Goal: Task Accomplishment & Management: Complete application form

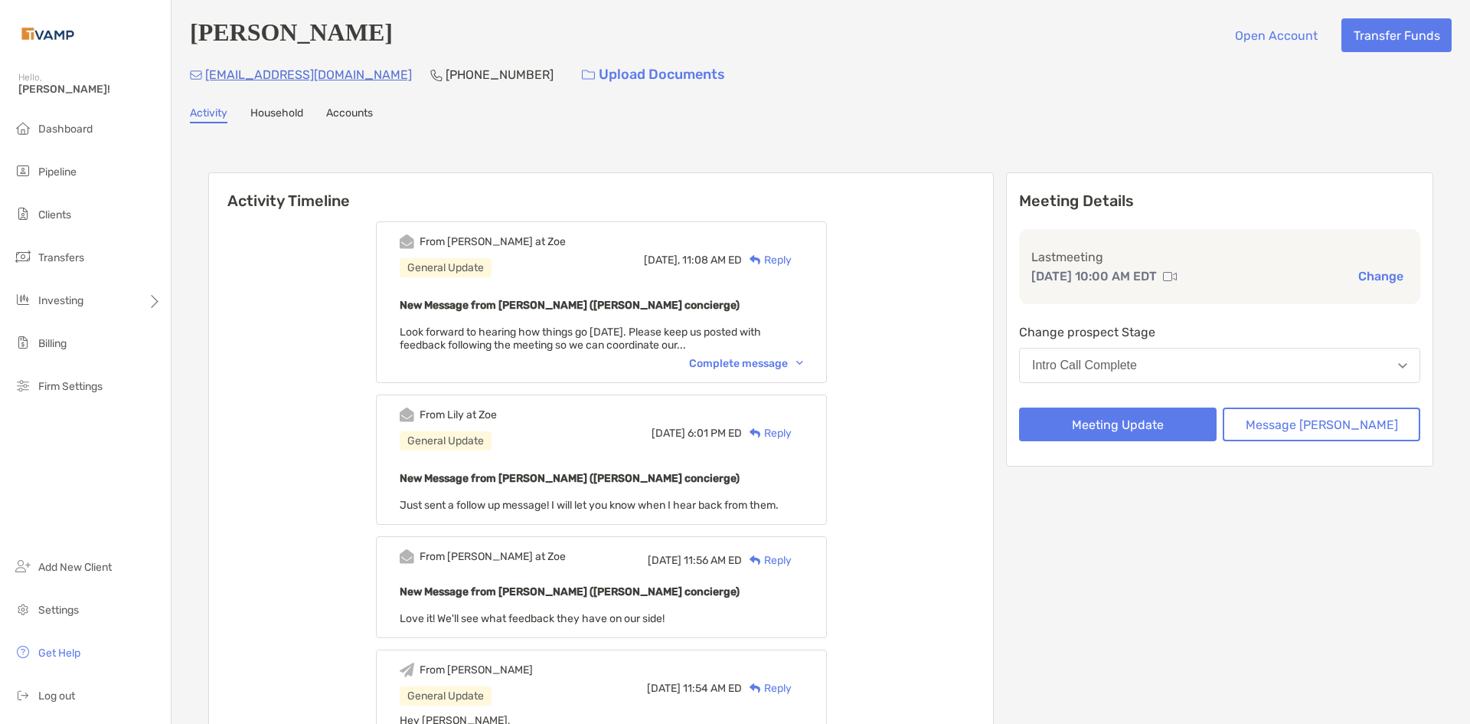
click at [1137, 363] on div "Intro Call Complete" at bounding box center [1084, 365] width 105 height 14
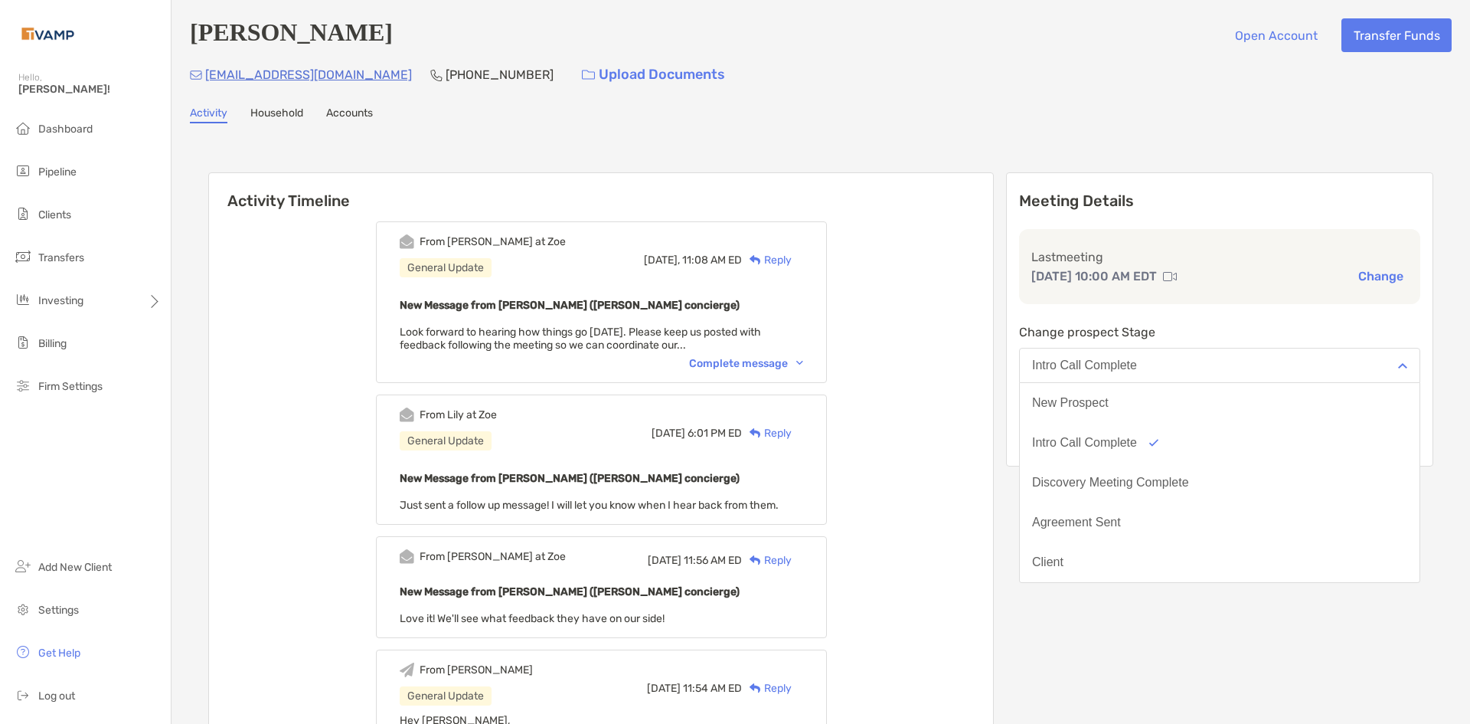
click at [1114, 475] on button "Discovery Meeting Complete" at bounding box center [1220, 482] width 400 height 40
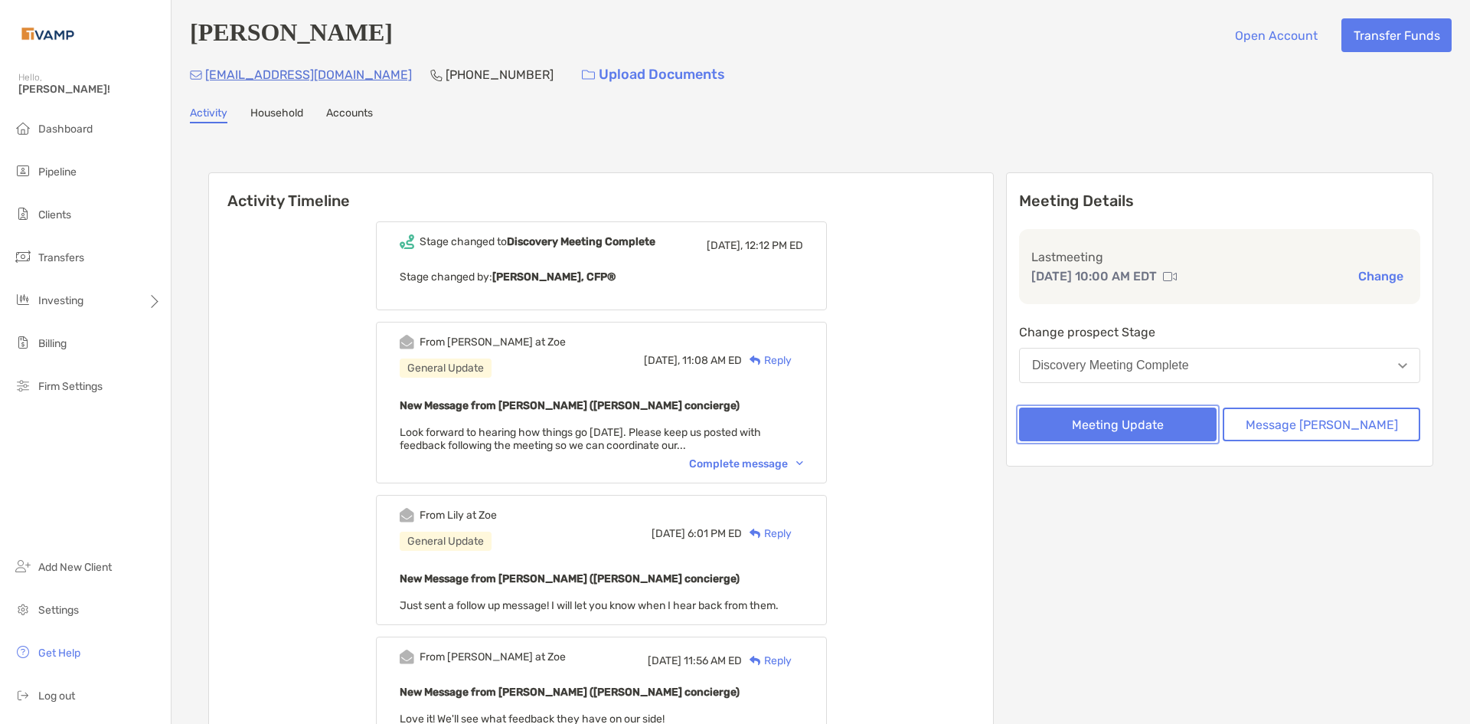
click at [1214, 434] on button "Meeting Update" at bounding box center [1118, 424] width 198 height 34
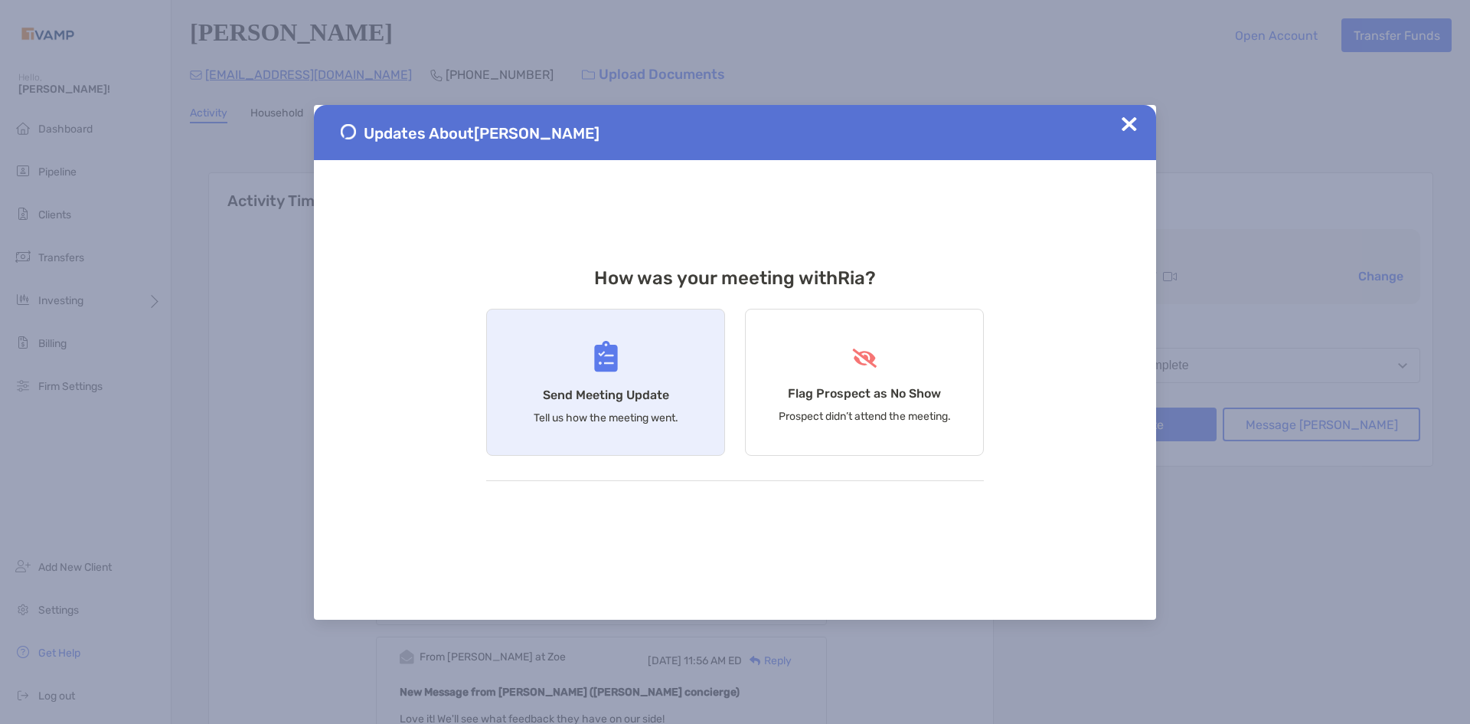
click at [708, 428] on div "Send Meeting Update Tell us how the meeting went." at bounding box center [605, 382] width 239 height 147
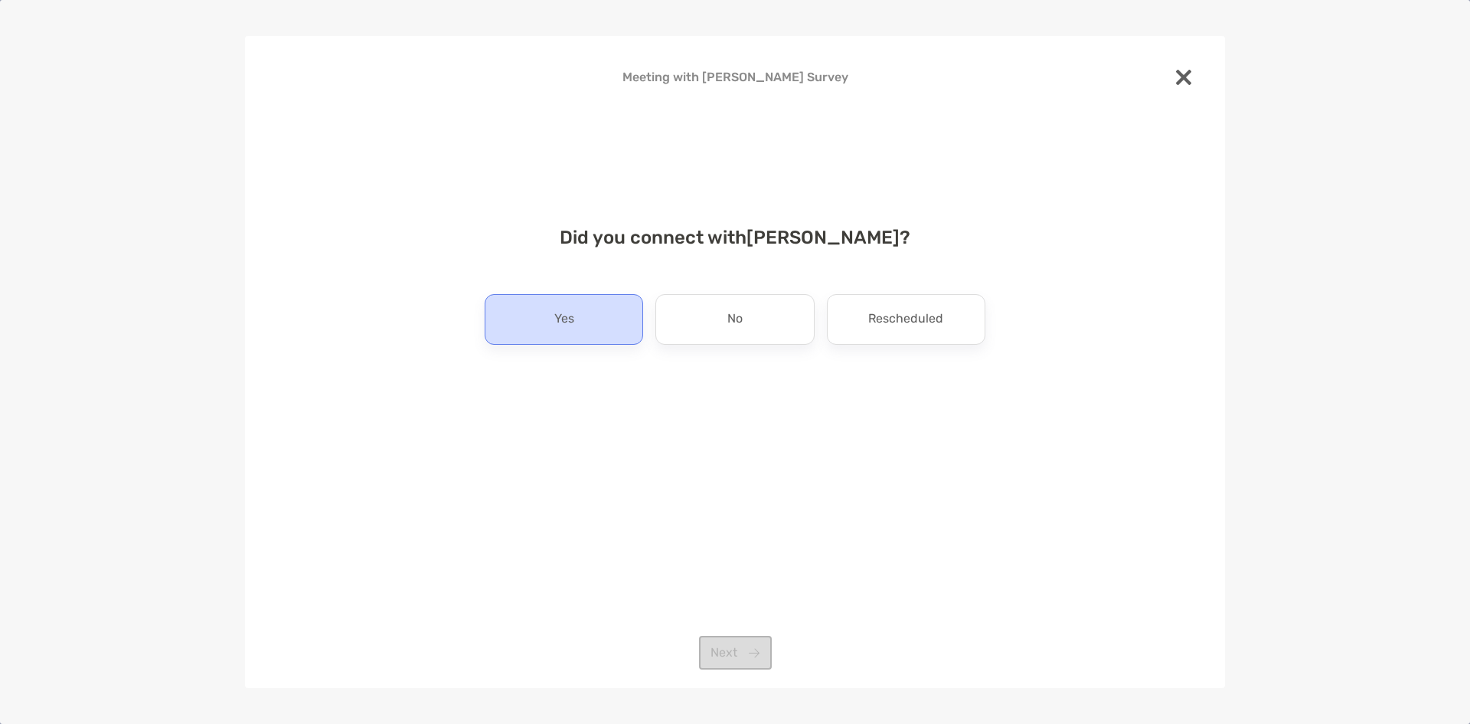
click at [589, 322] on div "Yes" at bounding box center [564, 319] width 158 height 51
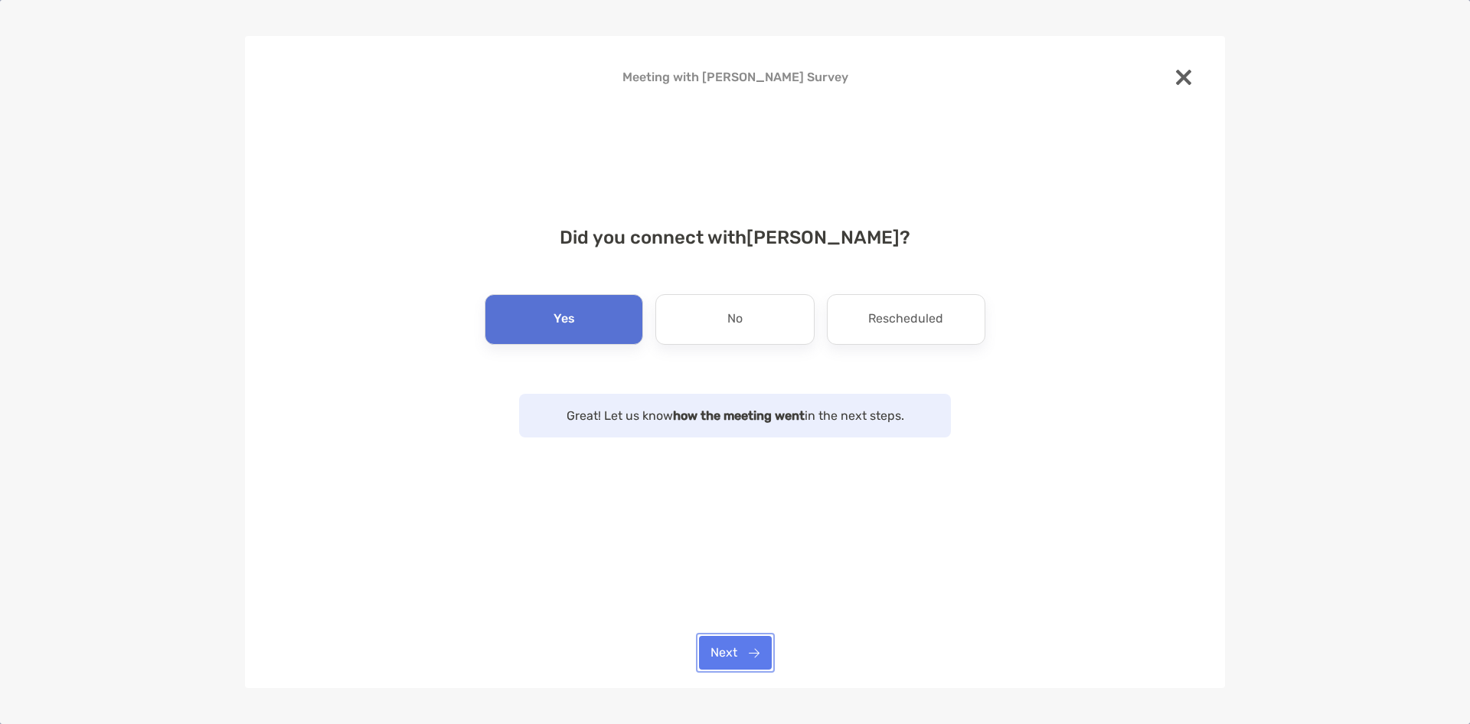
click at [747, 644] on button "Next" at bounding box center [735, 653] width 73 height 34
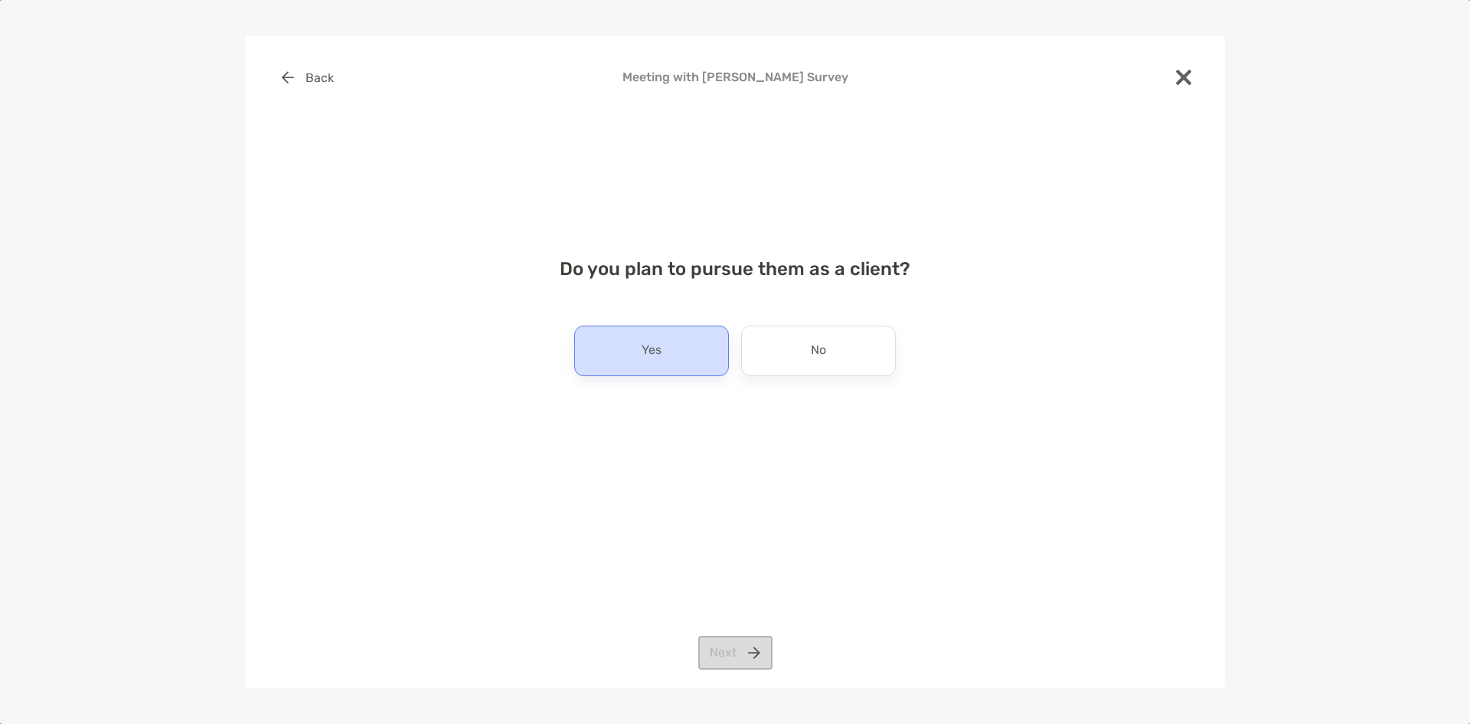
click at [701, 348] on div "Yes" at bounding box center [651, 350] width 155 height 51
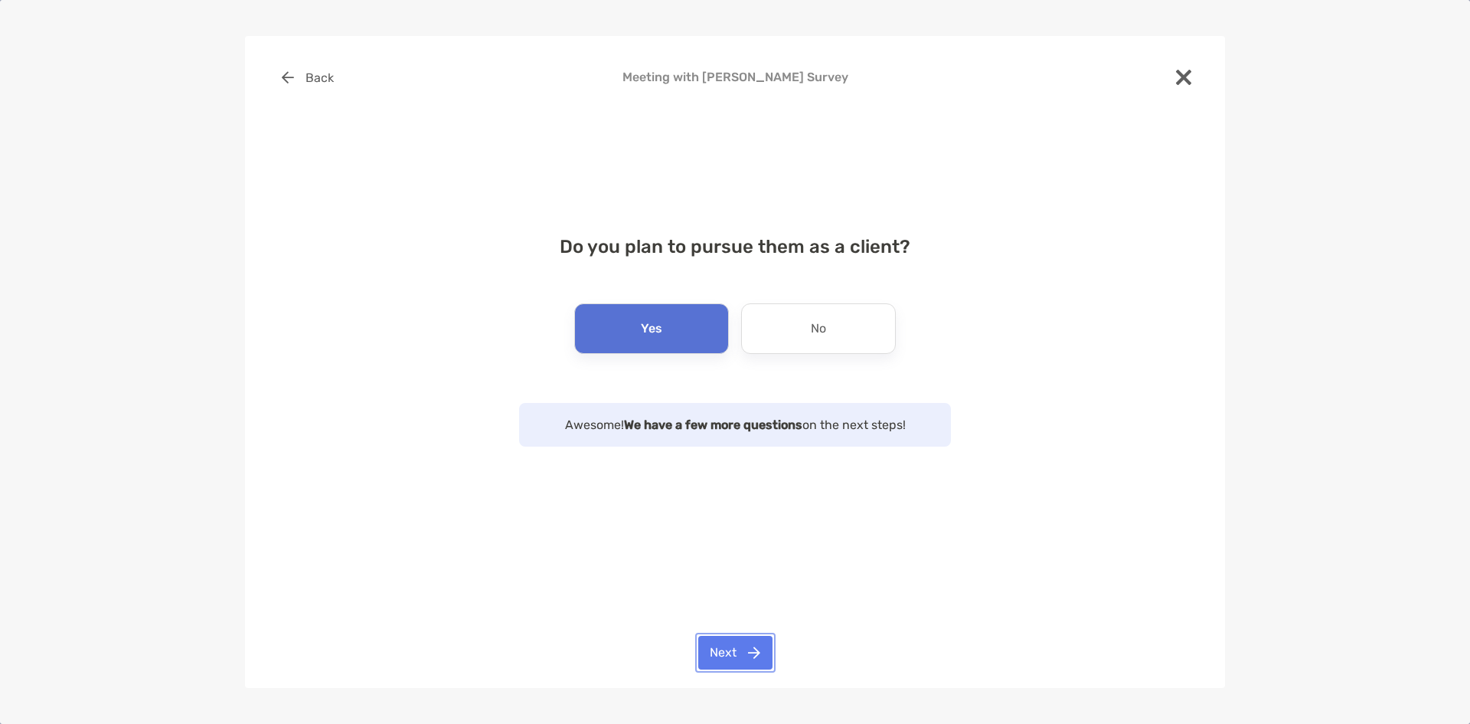
click at [726, 654] on button "Next" at bounding box center [735, 653] width 74 height 34
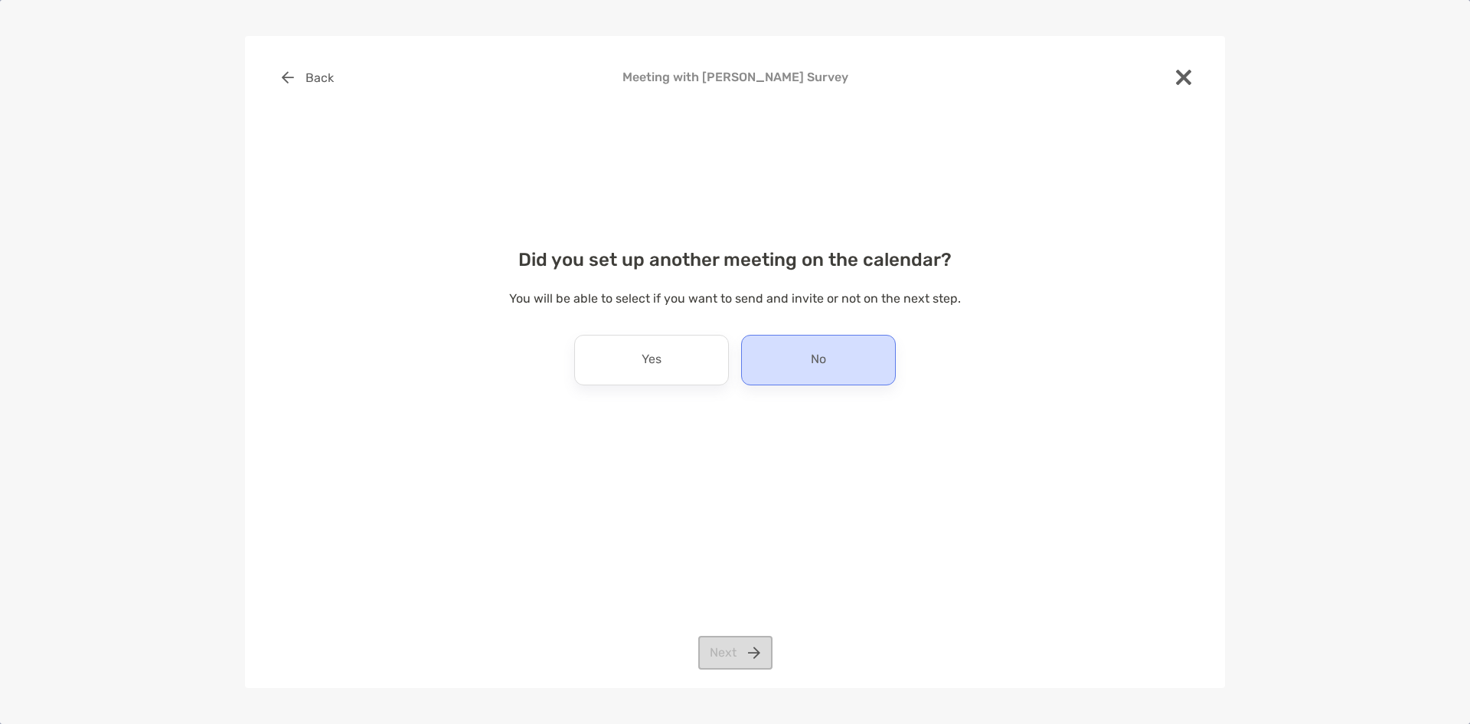
click at [766, 373] on div "No" at bounding box center [818, 360] width 155 height 51
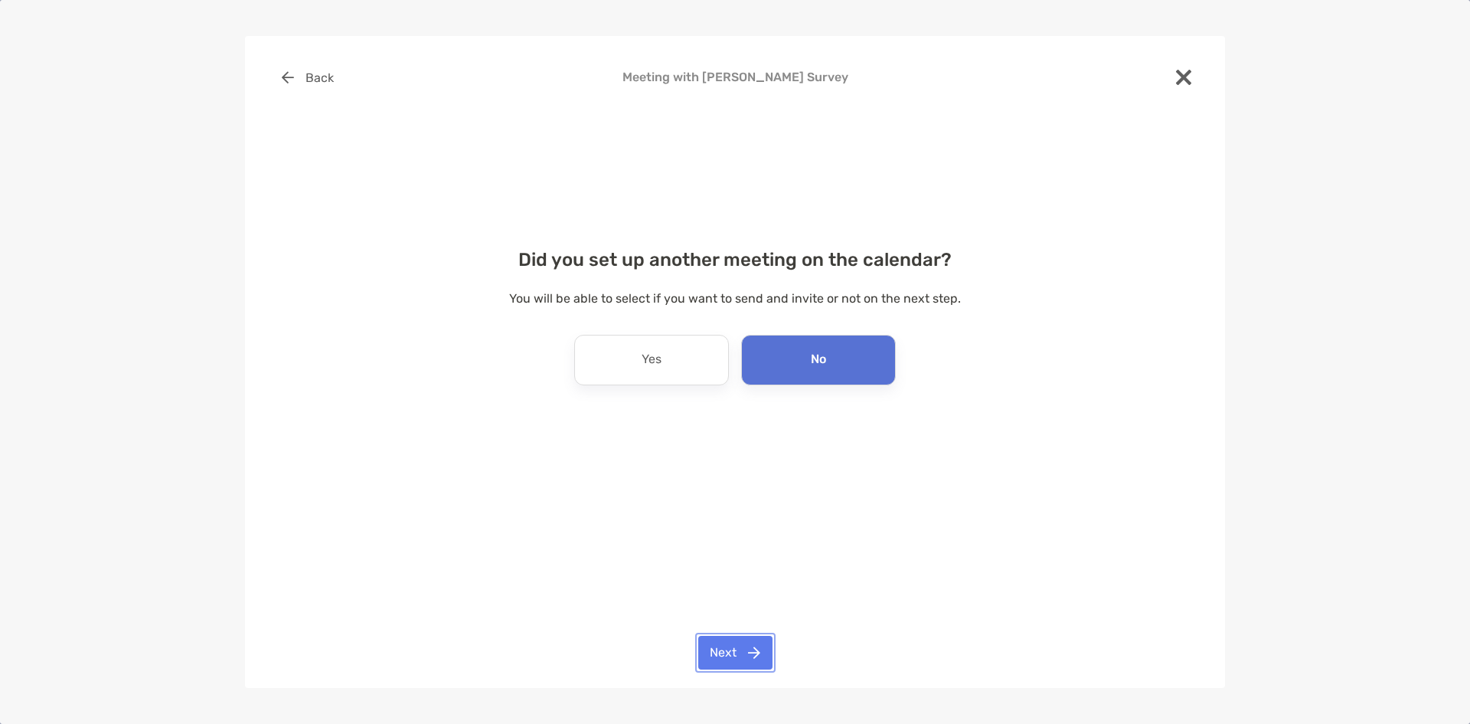
click at [699, 661] on button "Next" at bounding box center [735, 653] width 74 height 34
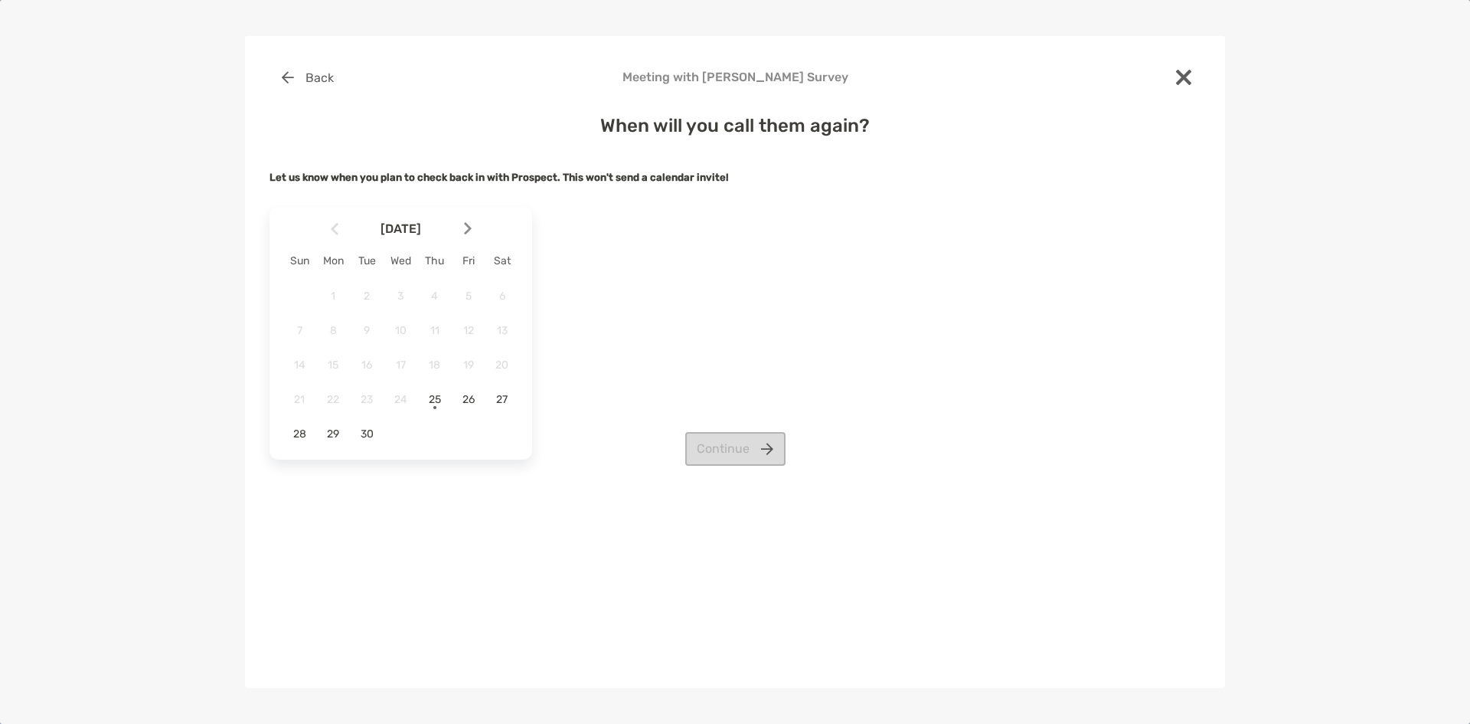
click at [707, 656] on div "Back Meeting with Ria Voss Survey When will you call them again? Let us know wh…" at bounding box center [735, 362] width 980 height 652
click at [479, 227] on div at bounding box center [474, 229] width 26 height 34
click at [332, 341] on div "6" at bounding box center [333, 330] width 26 height 26
click at [776, 453] on button "Continue" at bounding box center [735, 449] width 100 height 34
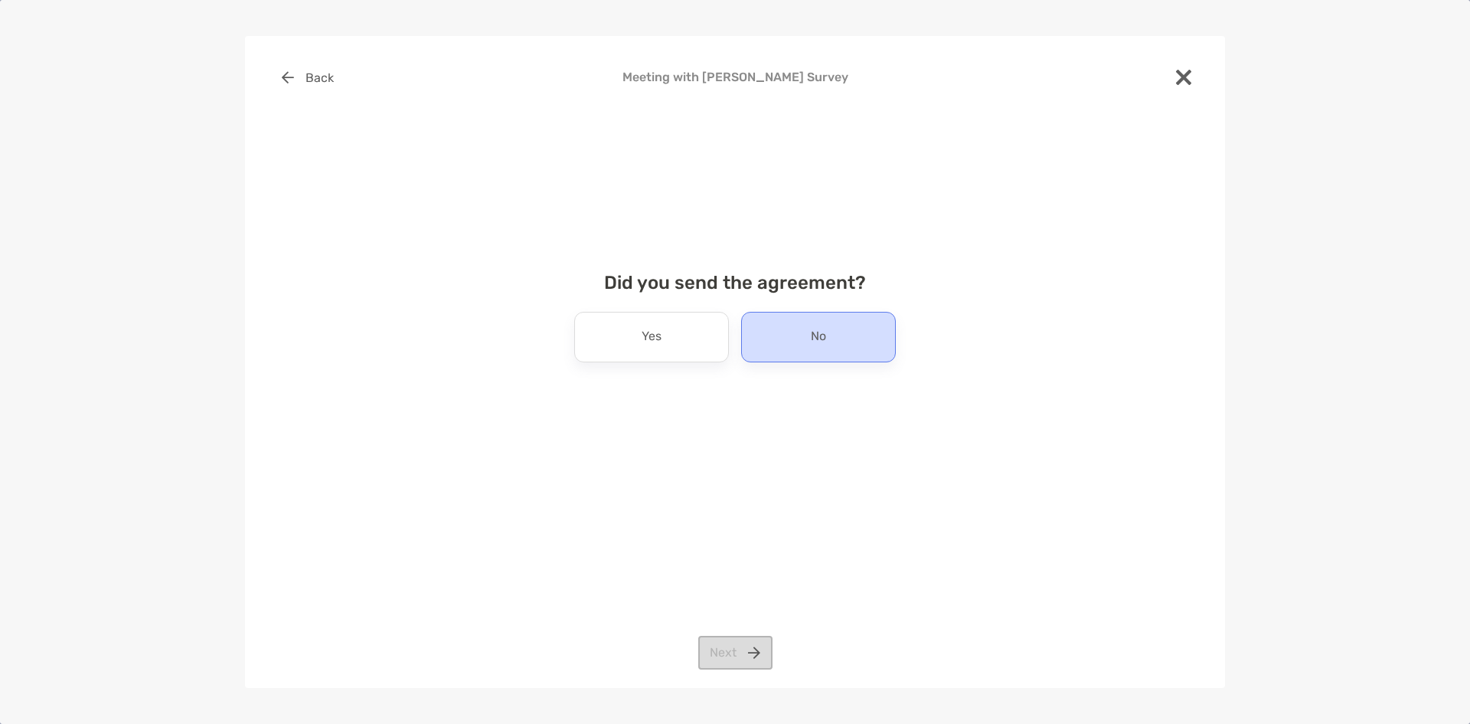
click at [805, 346] on div "No" at bounding box center [818, 337] width 155 height 51
click at [744, 654] on button "Next" at bounding box center [735, 653] width 74 height 34
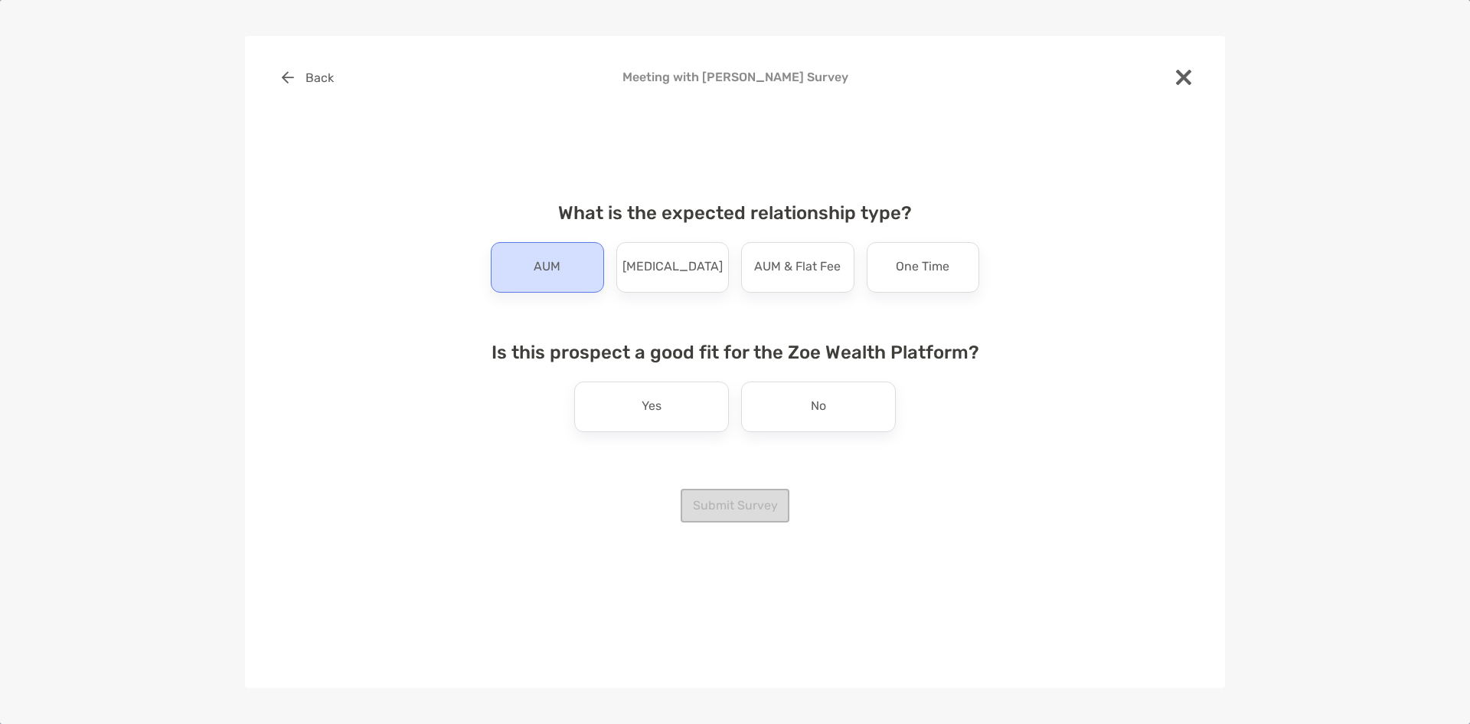
click at [551, 274] on p "AUM" at bounding box center [547, 267] width 27 height 25
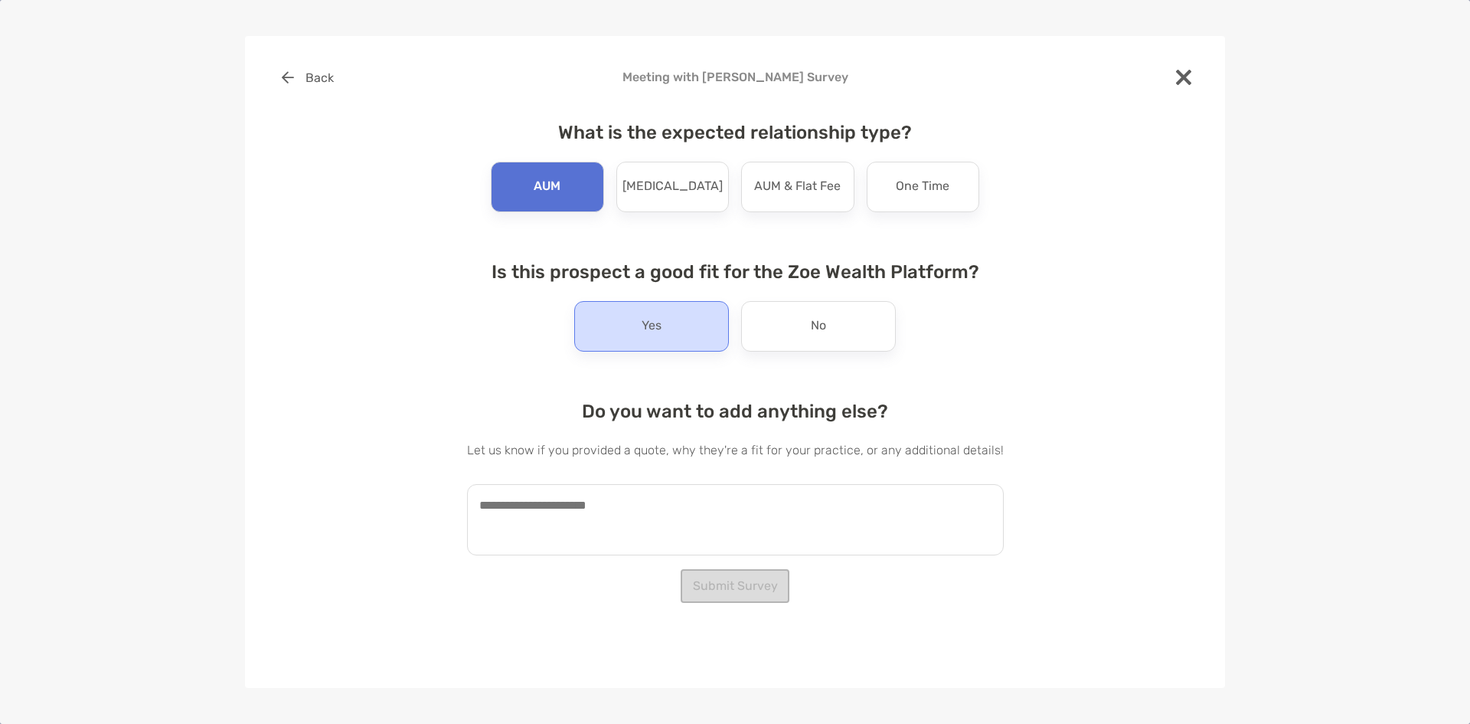
click at [613, 323] on div "Yes" at bounding box center [651, 326] width 155 height 51
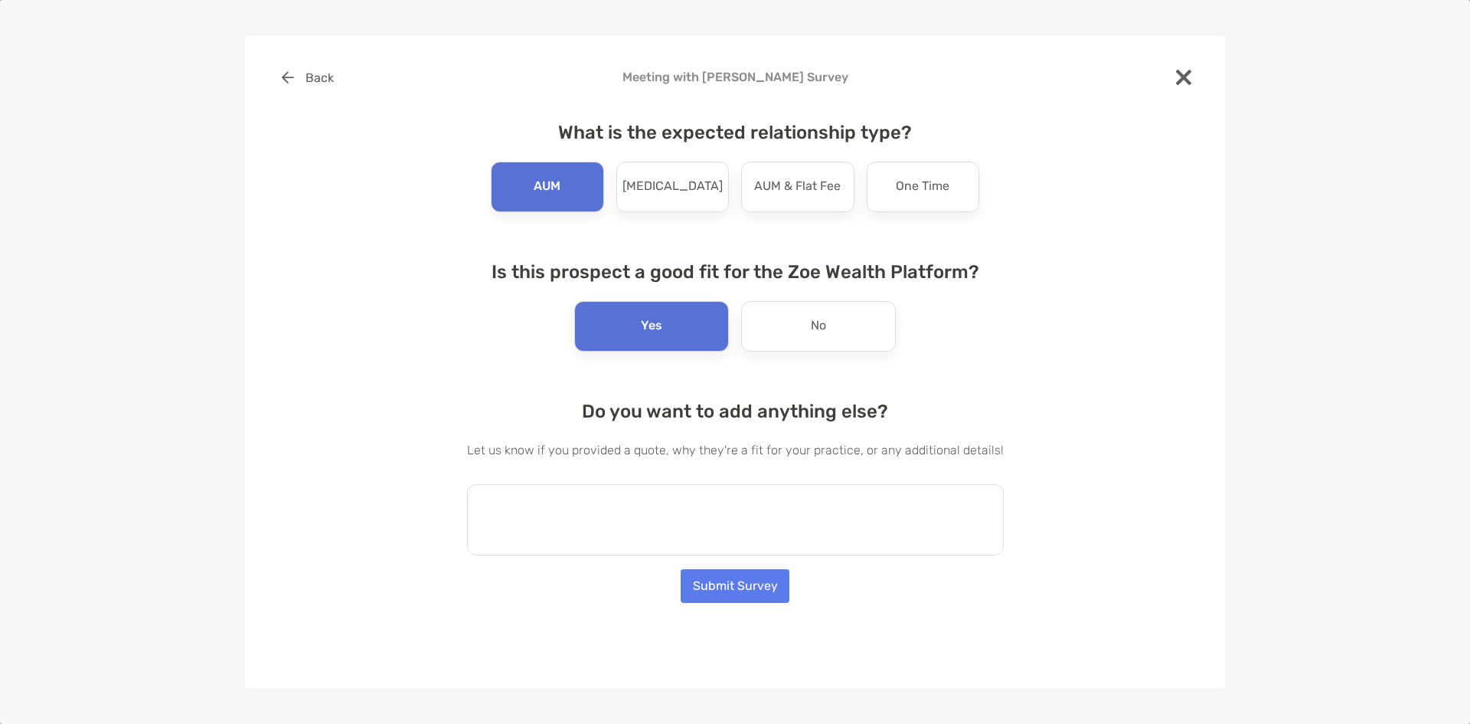
click at [701, 530] on textarea at bounding box center [735, 519] width 537 height 71
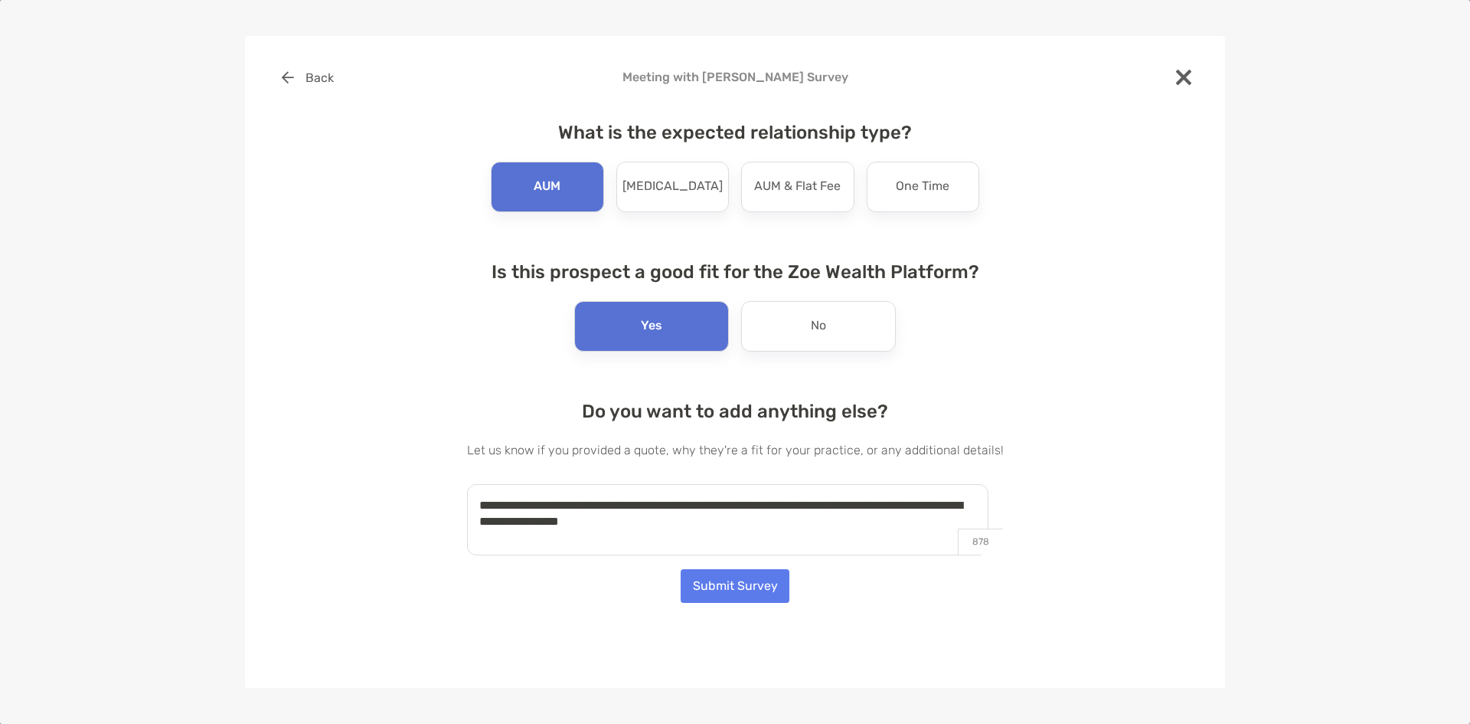
type textarea "**********"
click at [756, 584] on button "Submit Survey" at bounding box center [735, 586] width 109 height 34
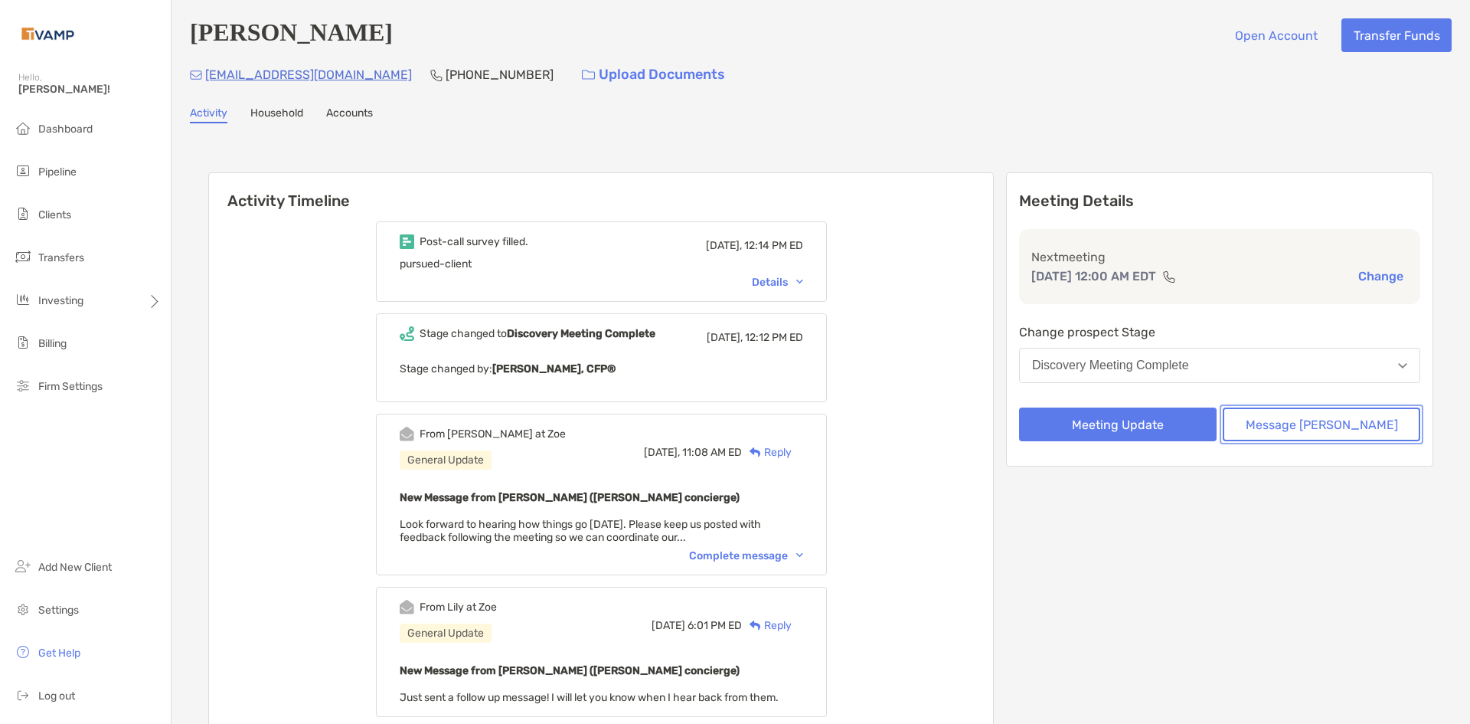
click at [1299, 427] on button "Message [PERSON_NAME]" at bounding box center [1322, 424] width 198 height 34
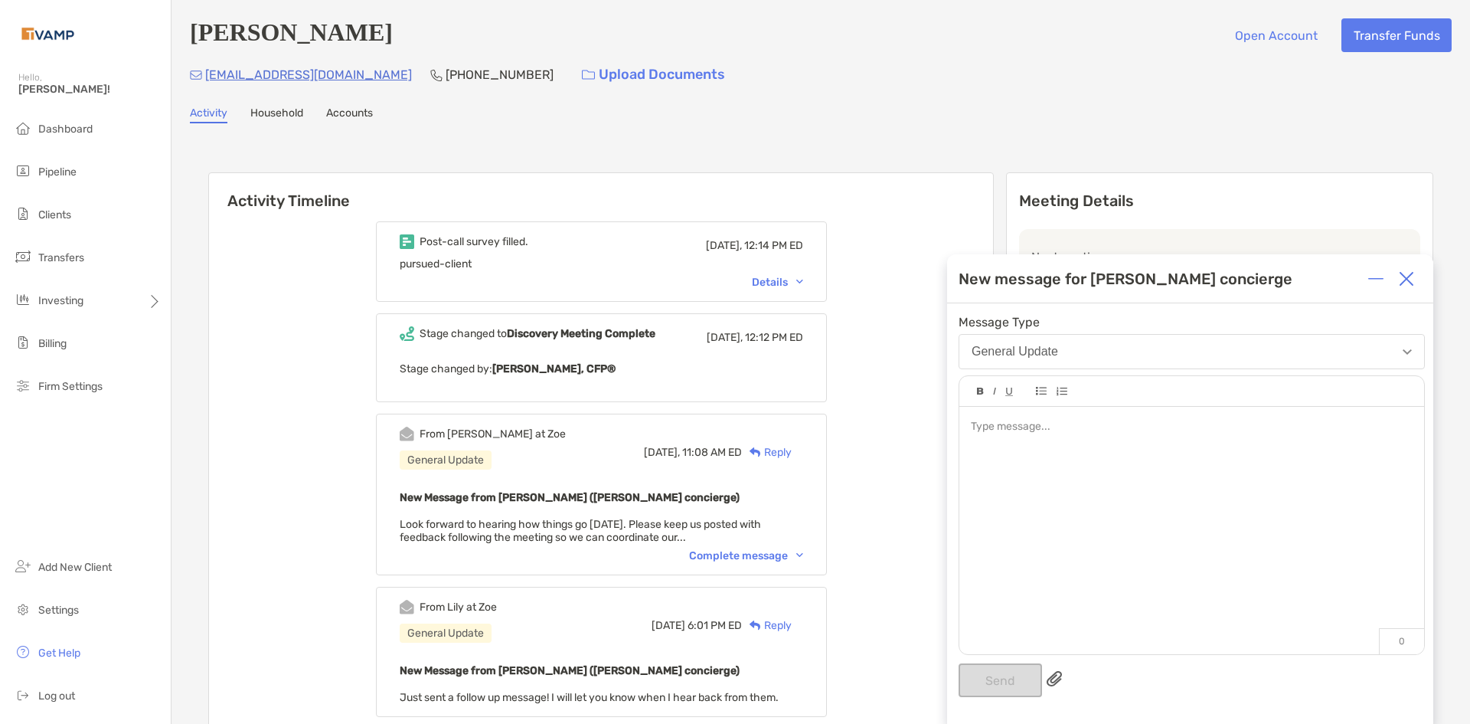
click at [1109, 457] on div at bounding box center [1191, 523] width 465 height 232
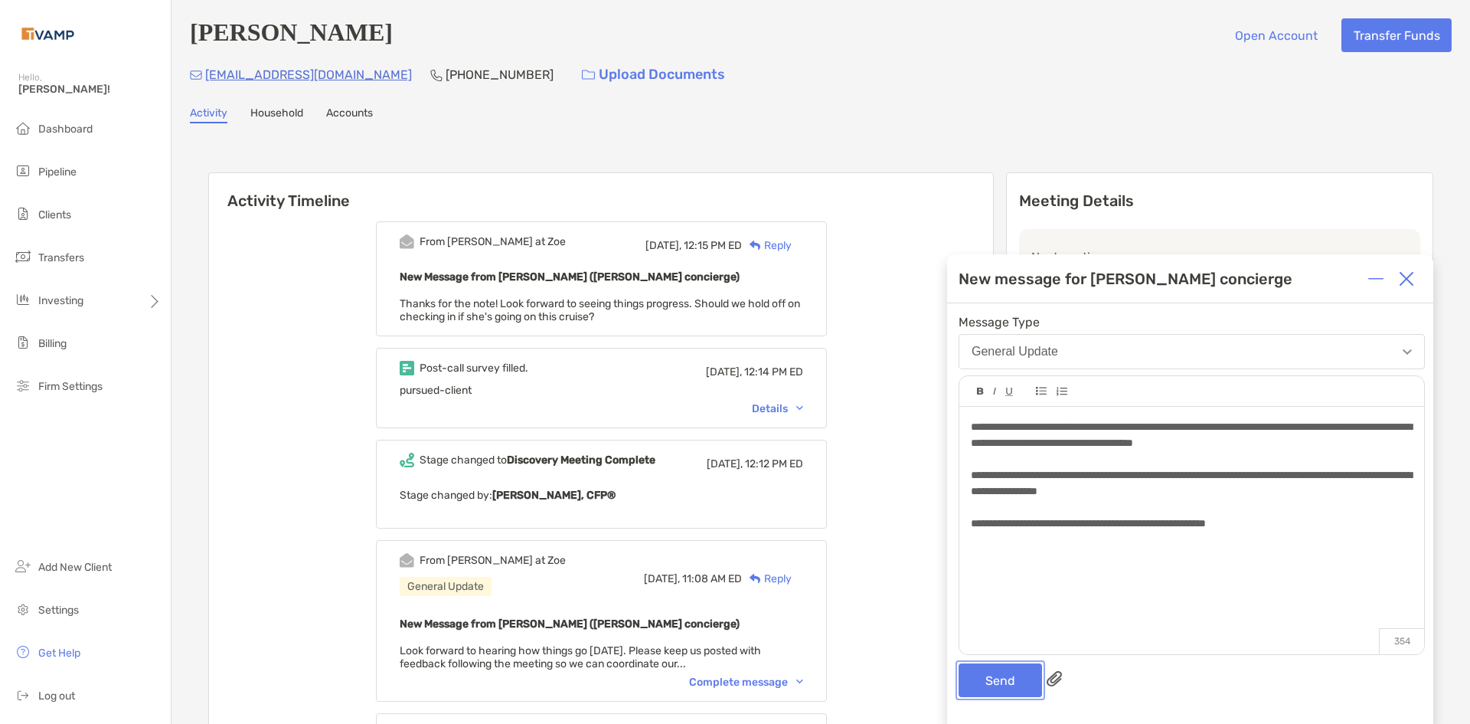
click at [1002, 682] on button "Send" at bounding box center [1000, 680] width 83 height 34
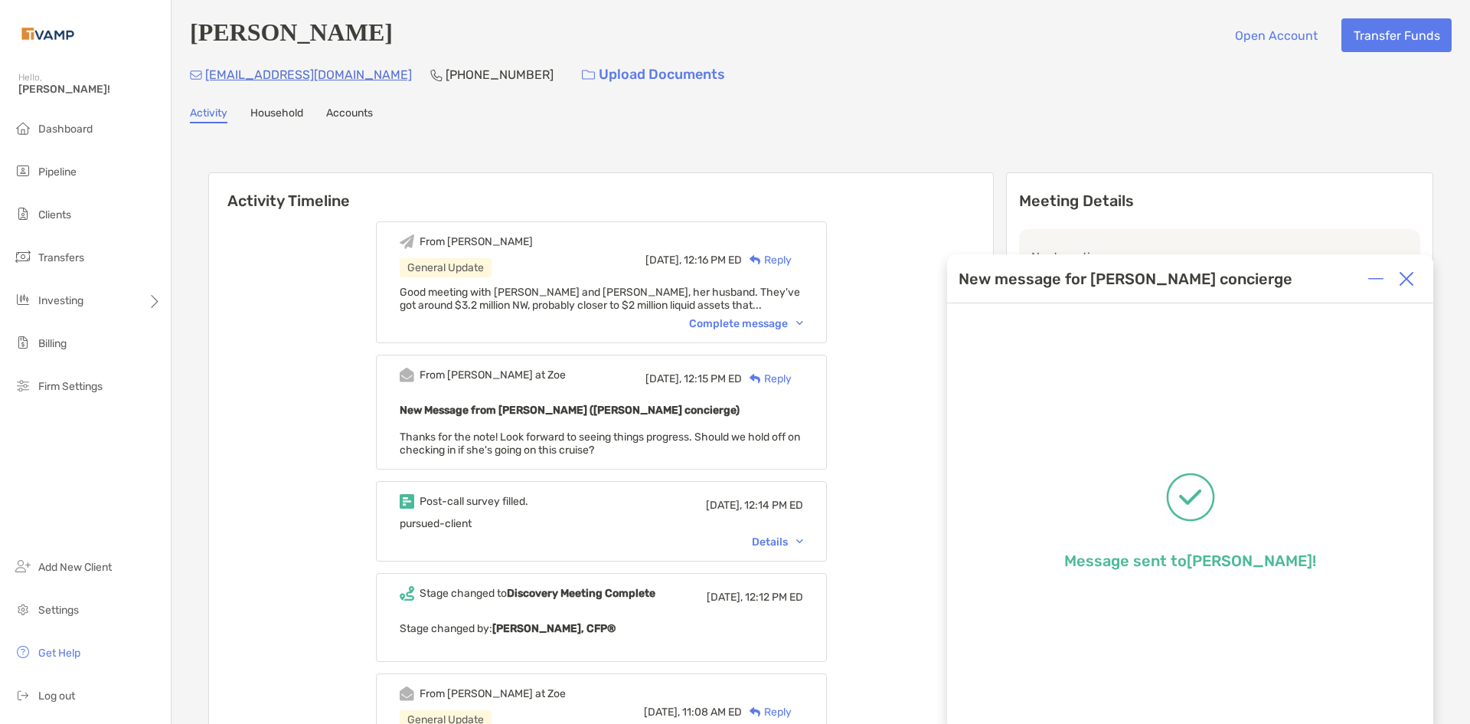
click at [792, 381] on div "Reply" at bounding box center [767, 379] width 50 height 16
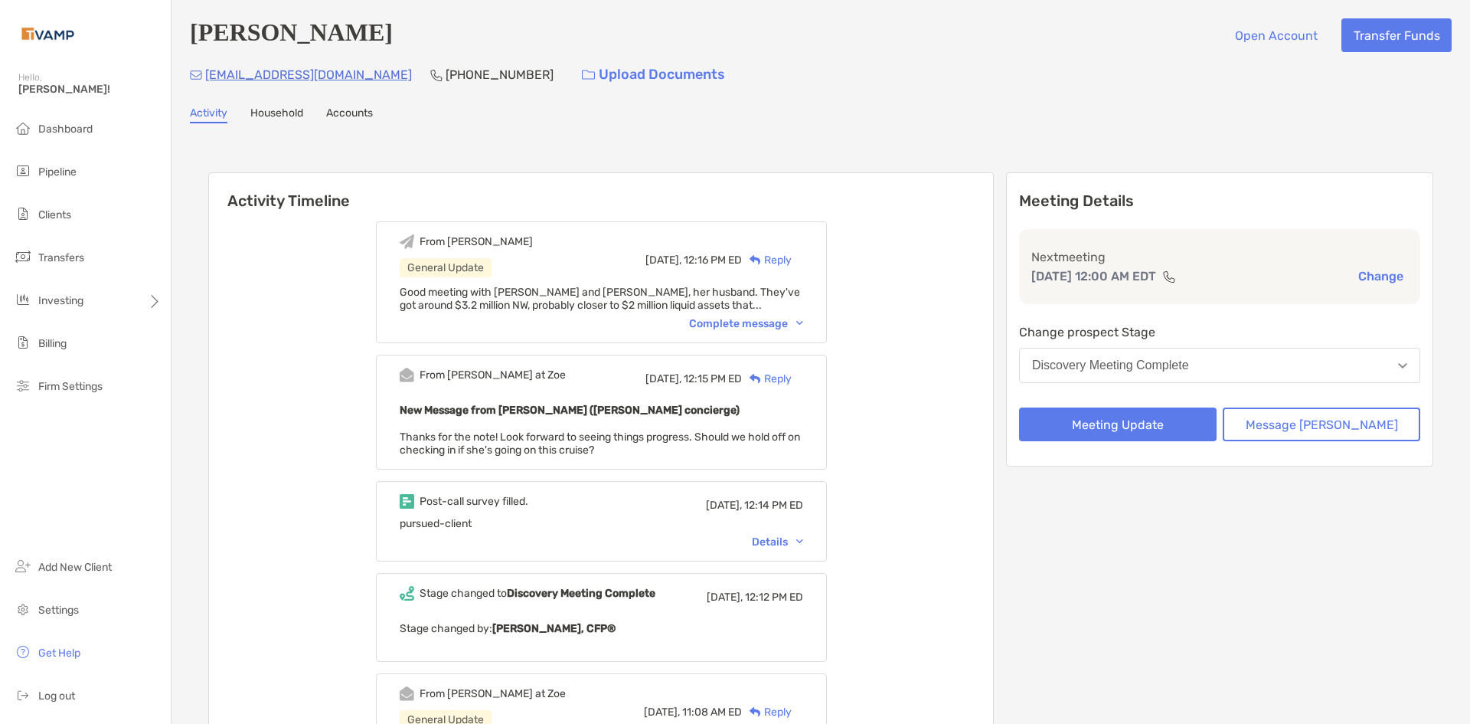
click at [792, 378] on div "Reply" at bounding box center [767, 379] width 50 height 16
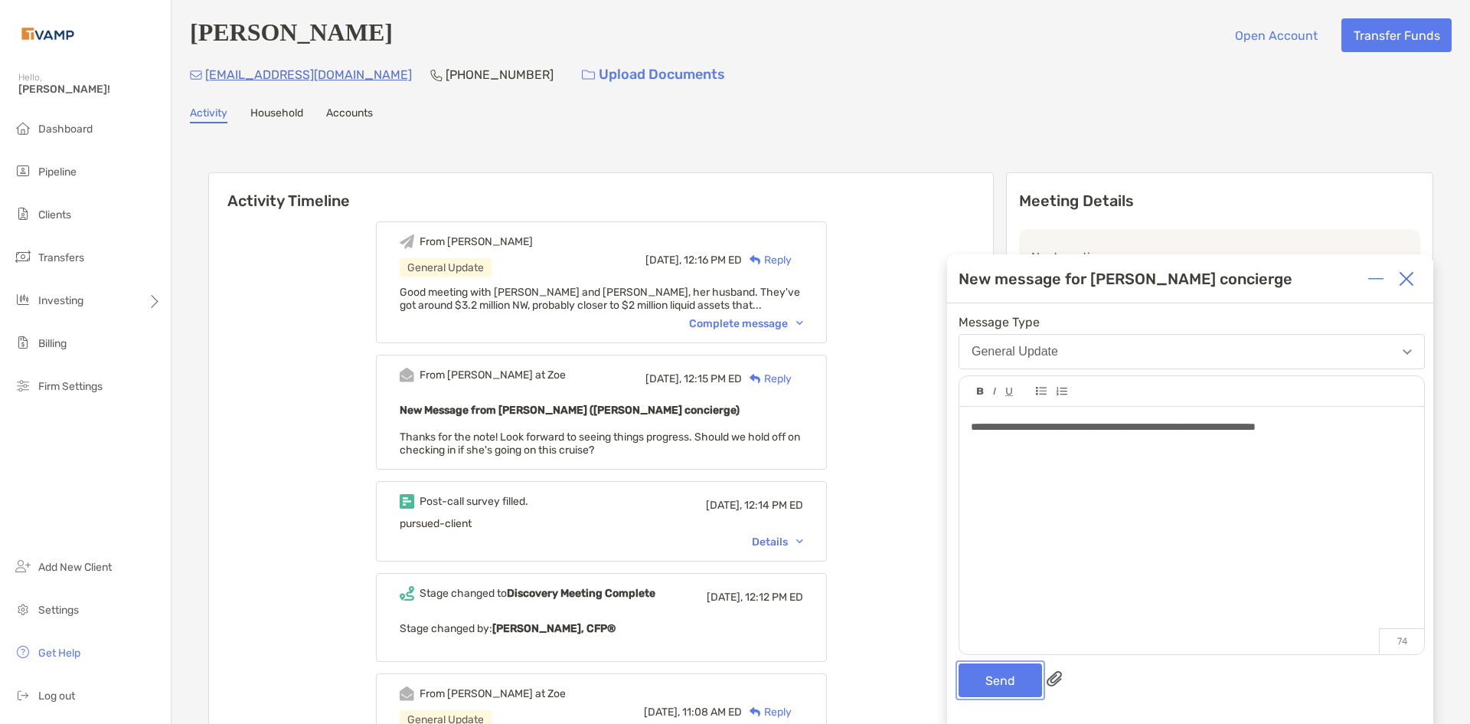
click at [988, 675] on button "Send" at bounding box center [1000, 680] width 83 height 34
